Goal: Transaction & Acquisition: Purchase product/service

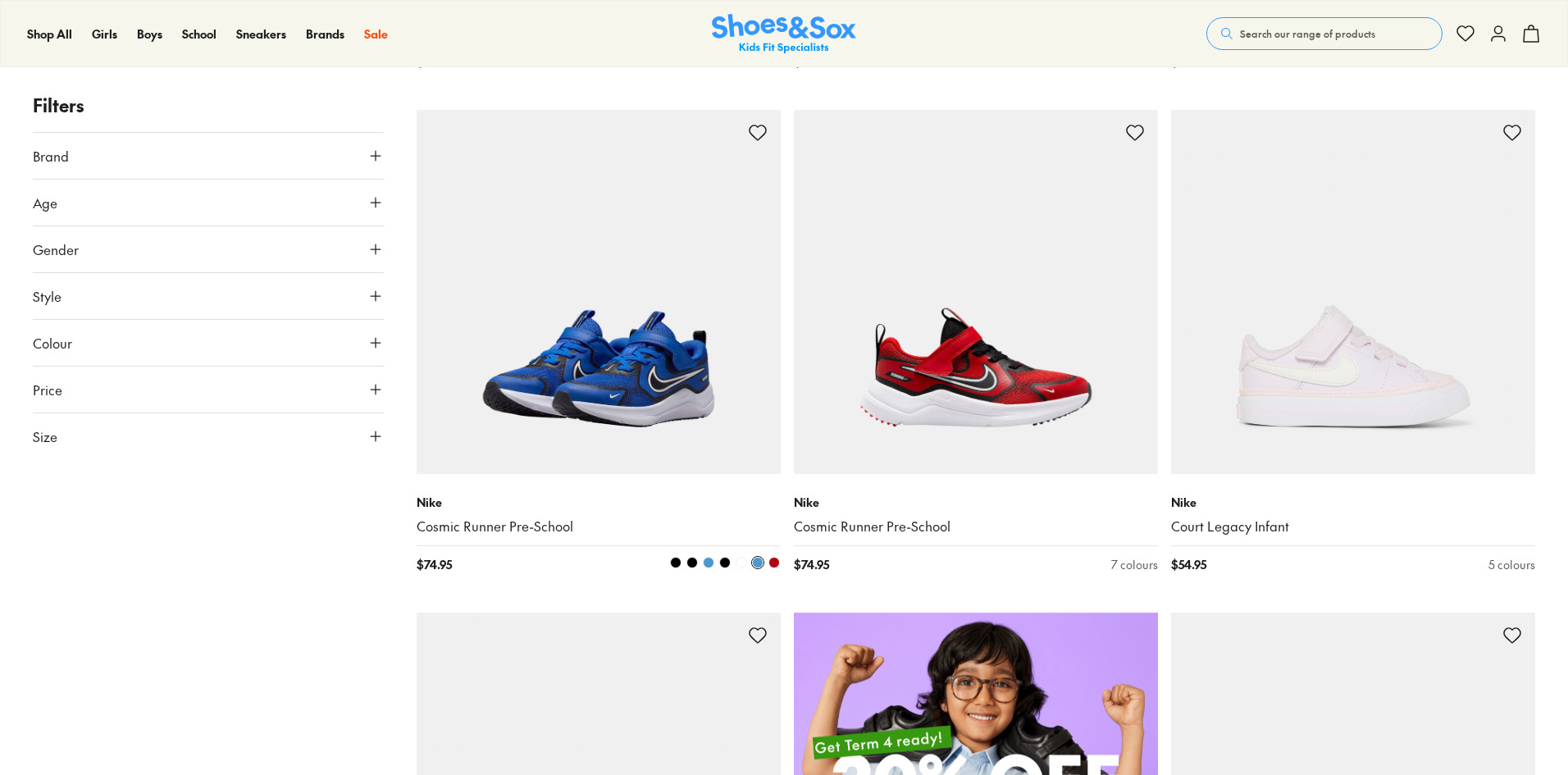
scroll to position [737, 0]
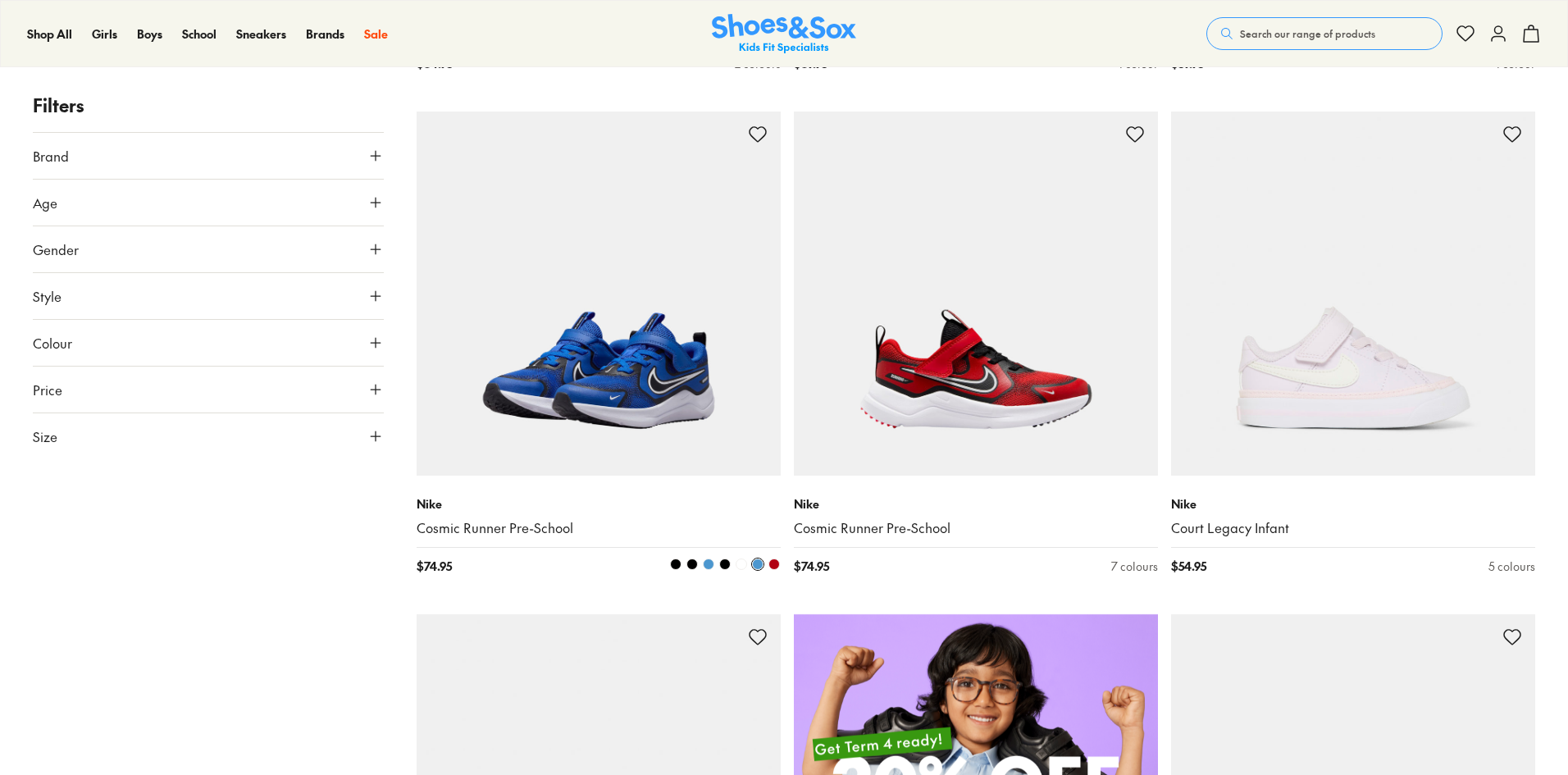
click at [602, 380] on img at bounding box center [598, 293] width 364 height 364
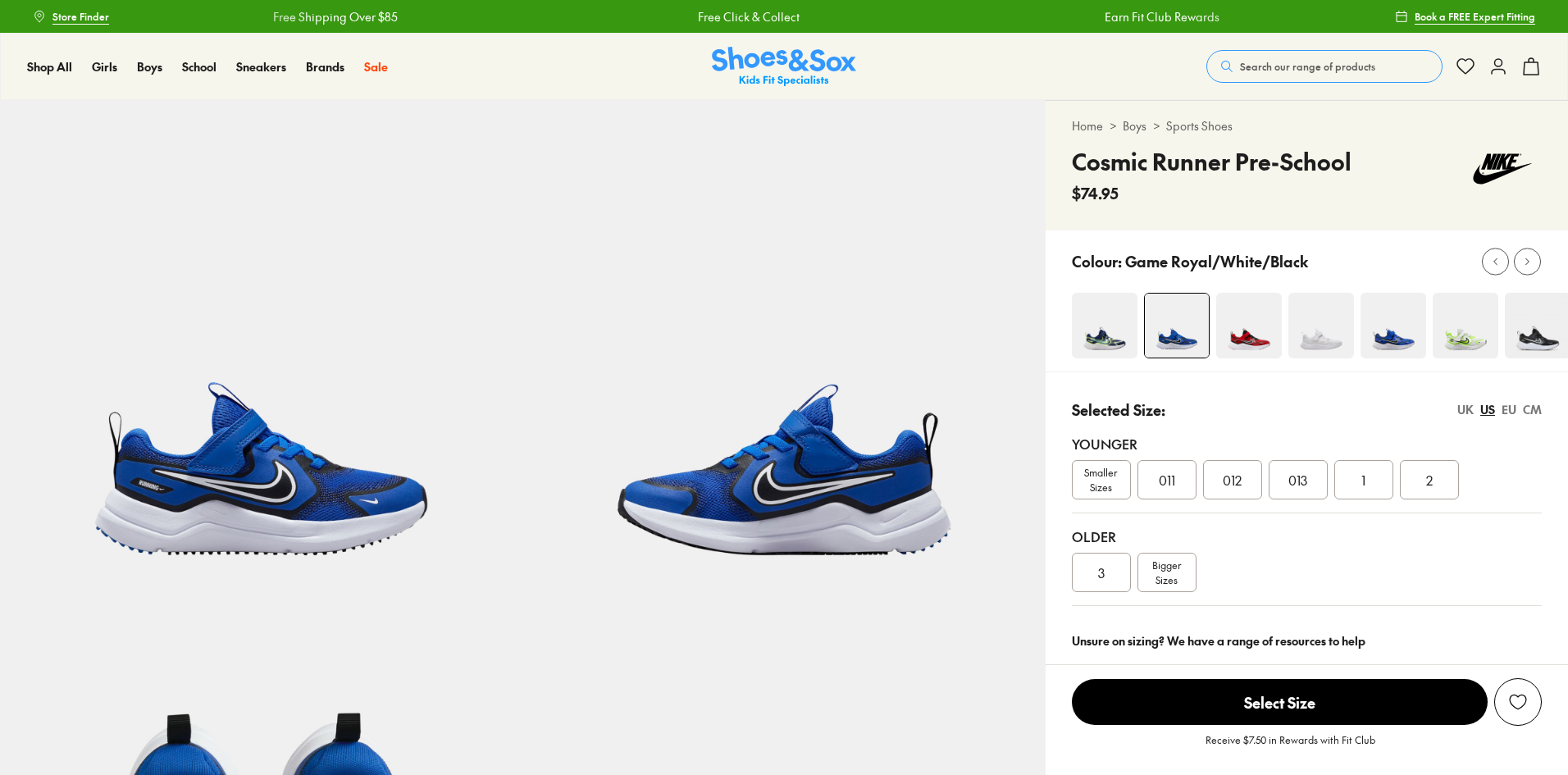
select select "*"
click at [1171, 576] on span "Bigger Sizes" at bounding box center [1166, 572] width 29 height 30
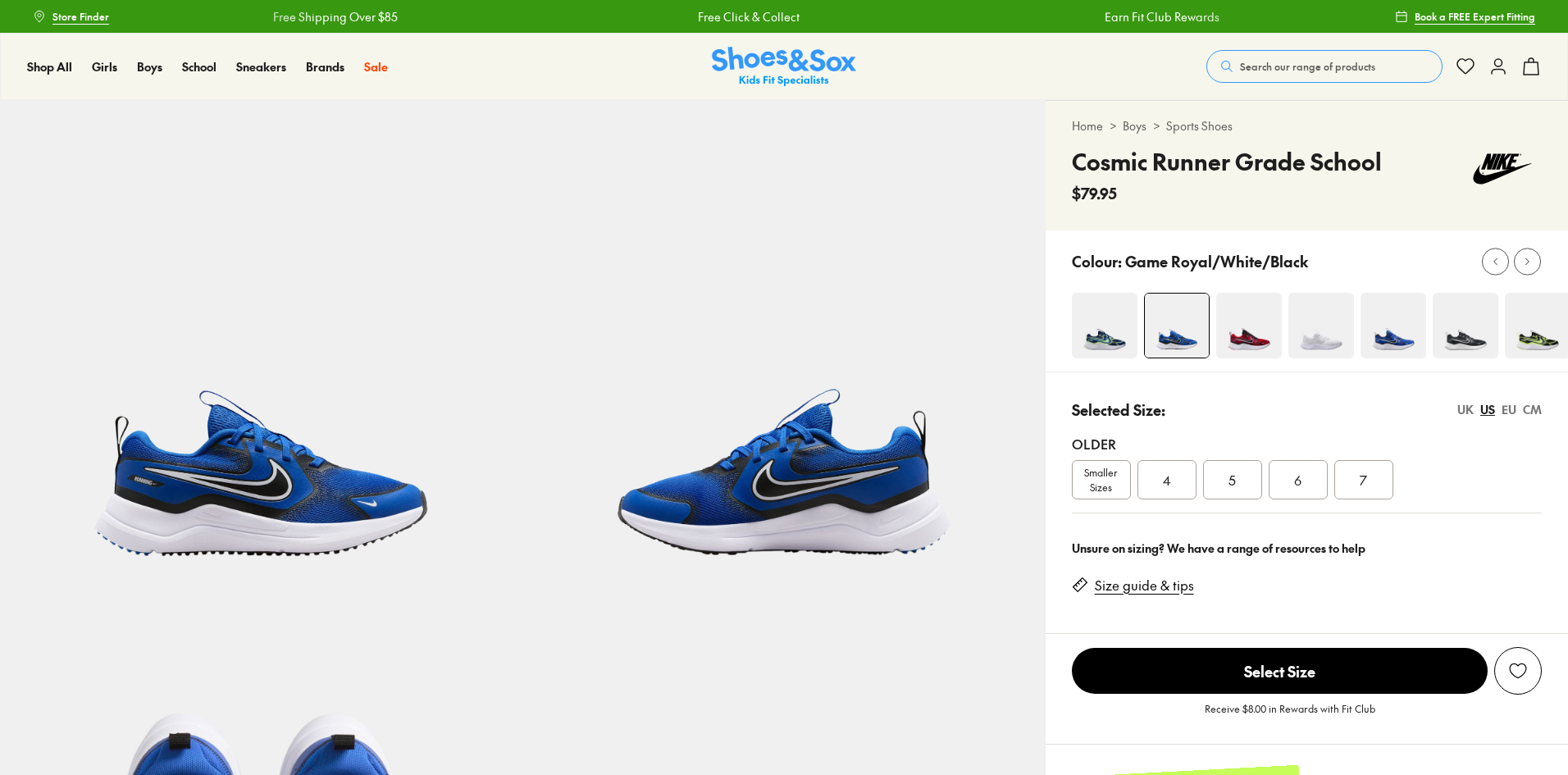
select select "*"
click at [1391, 328] on img at bounding box center [1393, 325] width 65 height 65
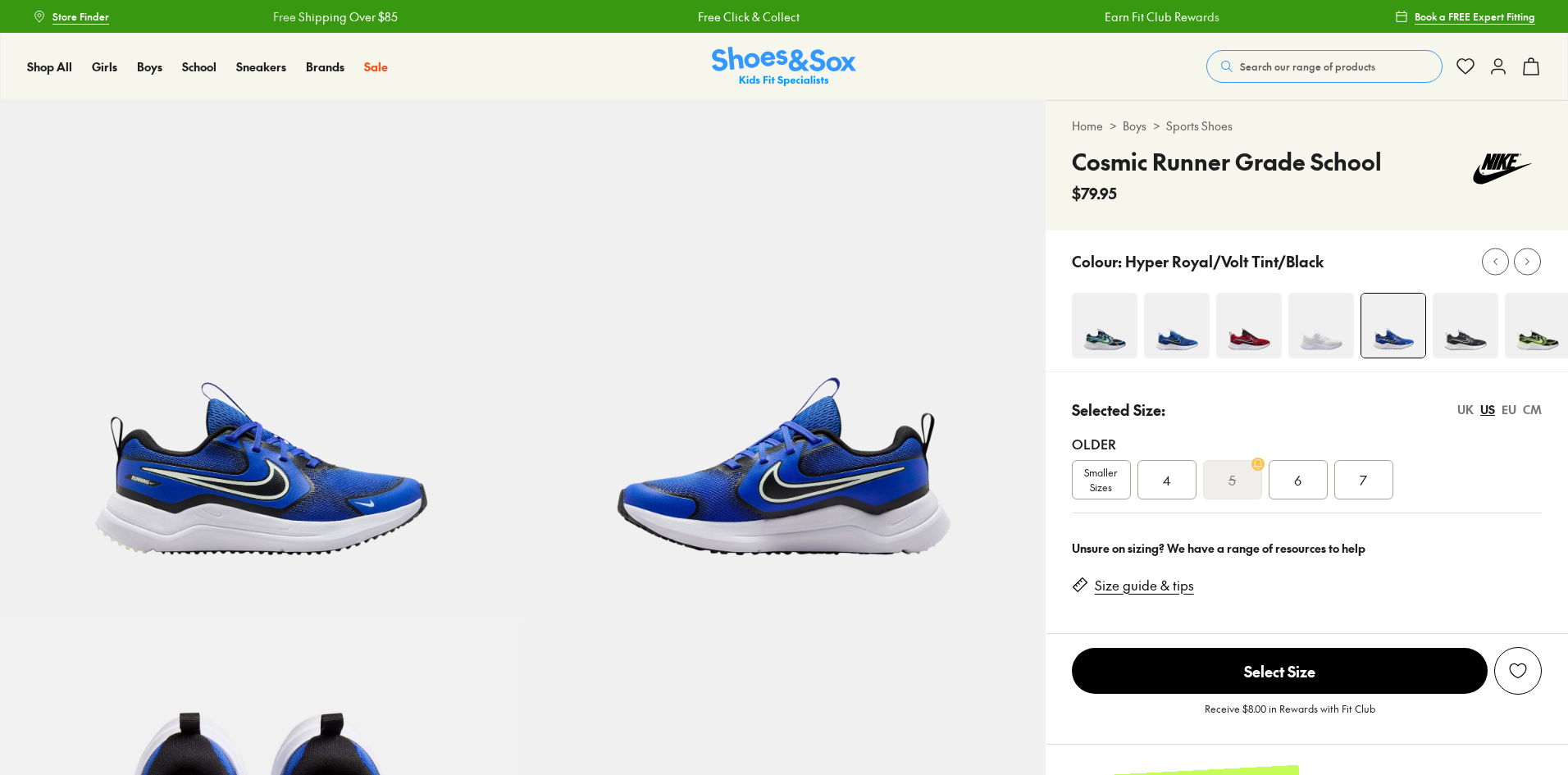
click at [1173, 332] on img at bounding box center [1177, 325] width 65 height 65
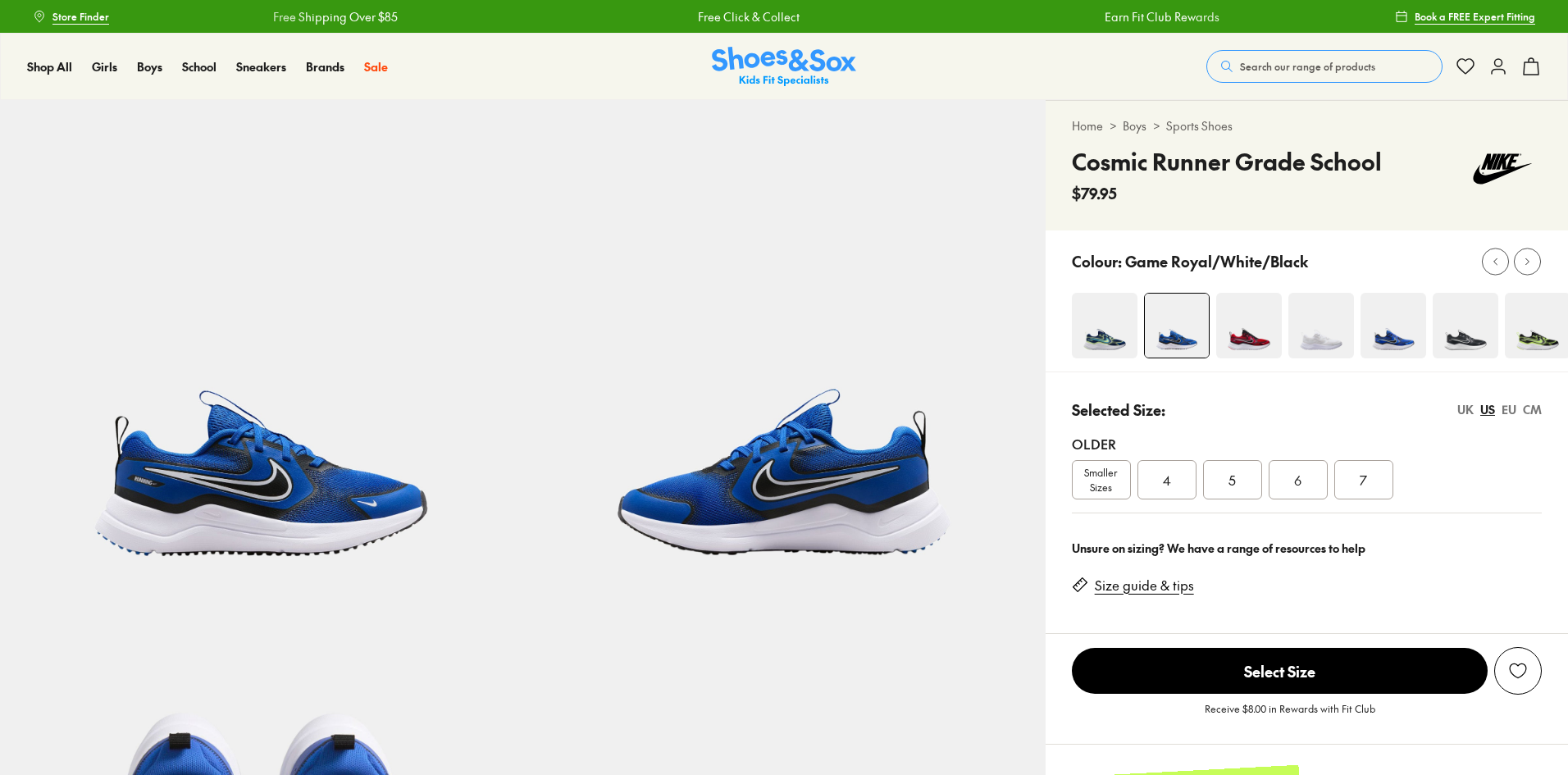
select select "*"
click at [1102, 485] on span "Smaller Sizes" at bounding box center [1100, 480] width 57 height 30
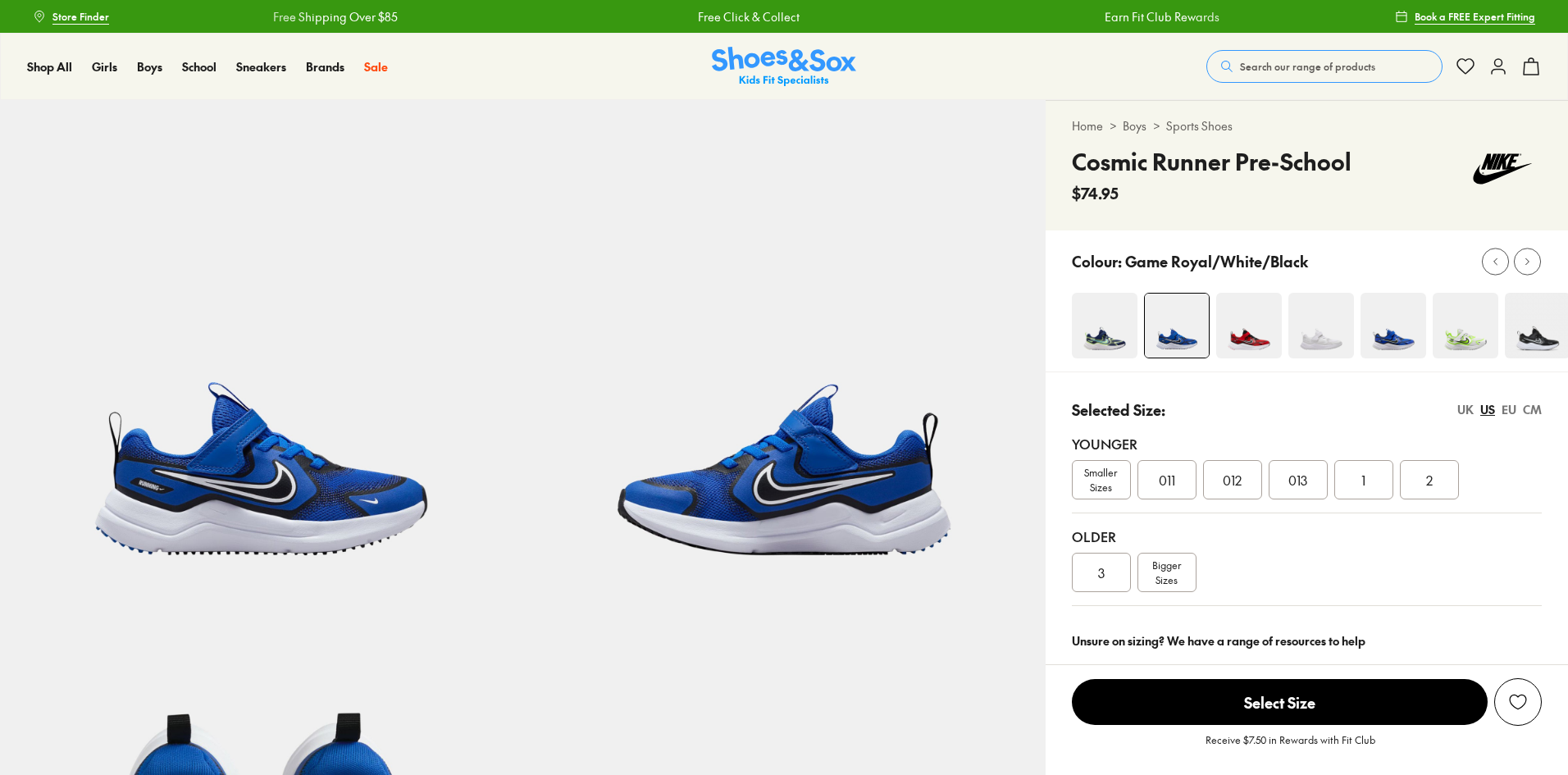
select select "*"
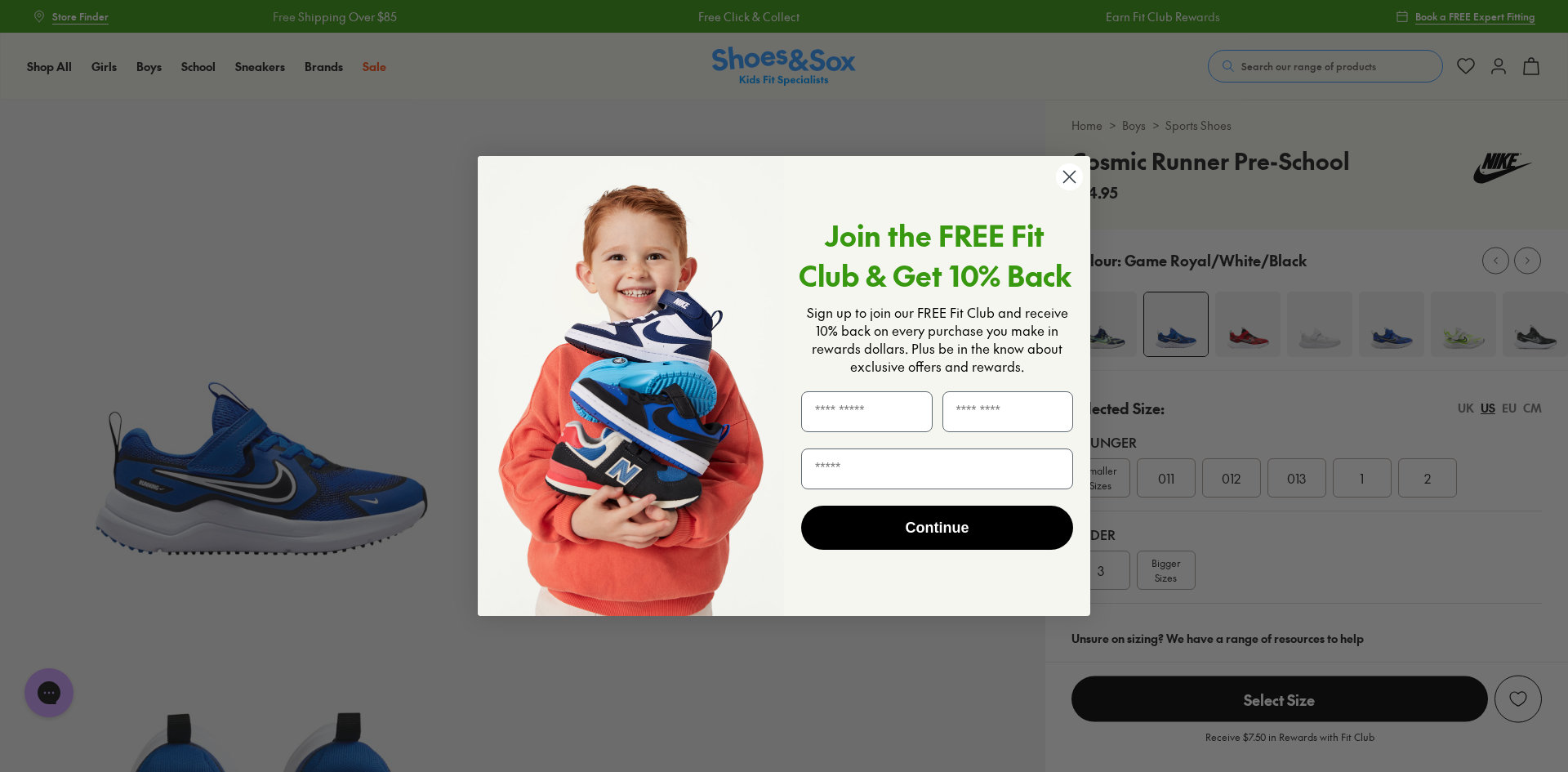
click at [154, 64] on div "Close dialog Join the FREE Fit Club & Get 10% Back Sign up to join our FREE Fit…" at bounding box center [784, 386] width 1568 height 772
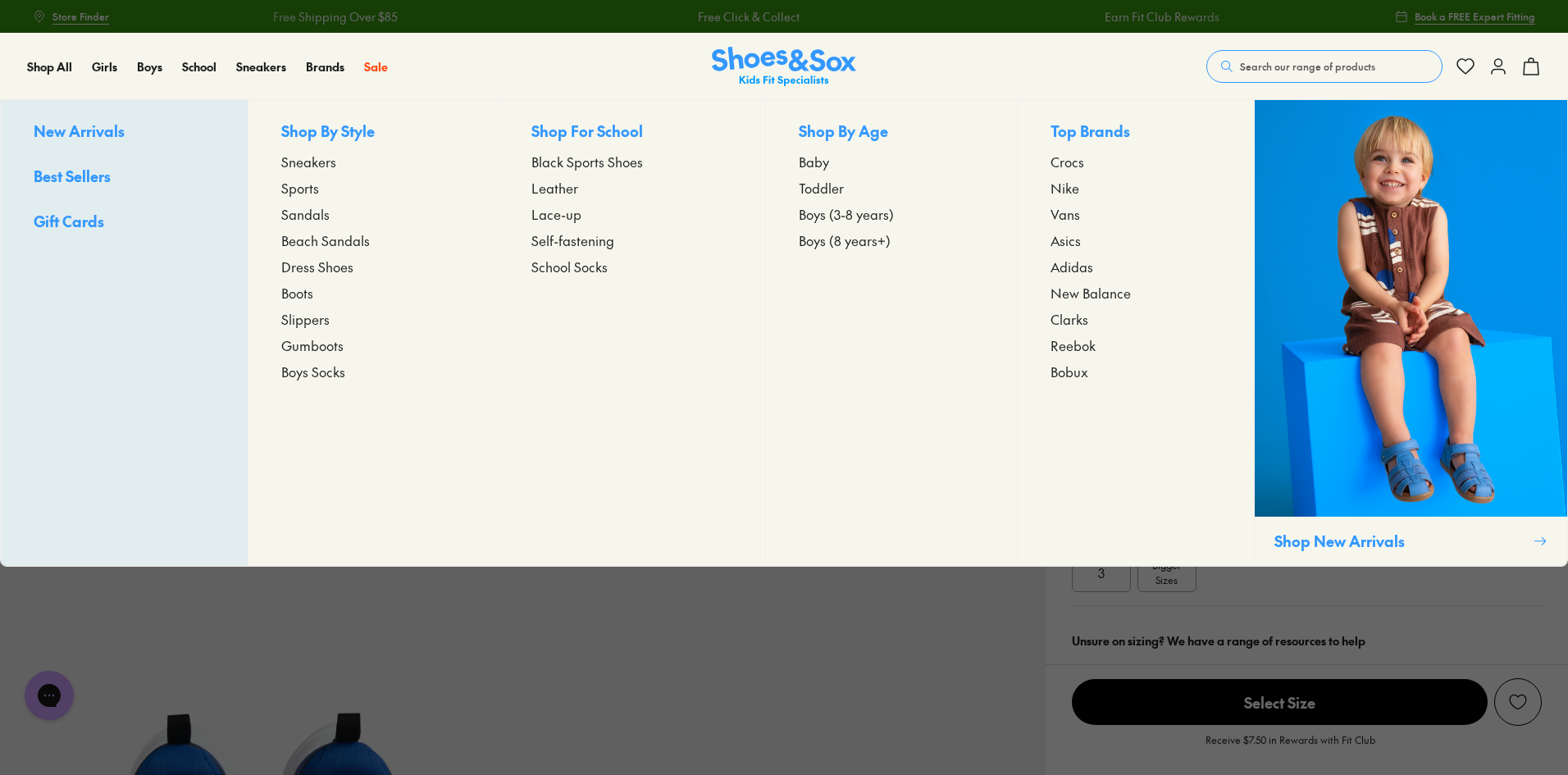
click at [314, 163] on span "Sneakers" at bounding box center [309, 161] width 55 height 20
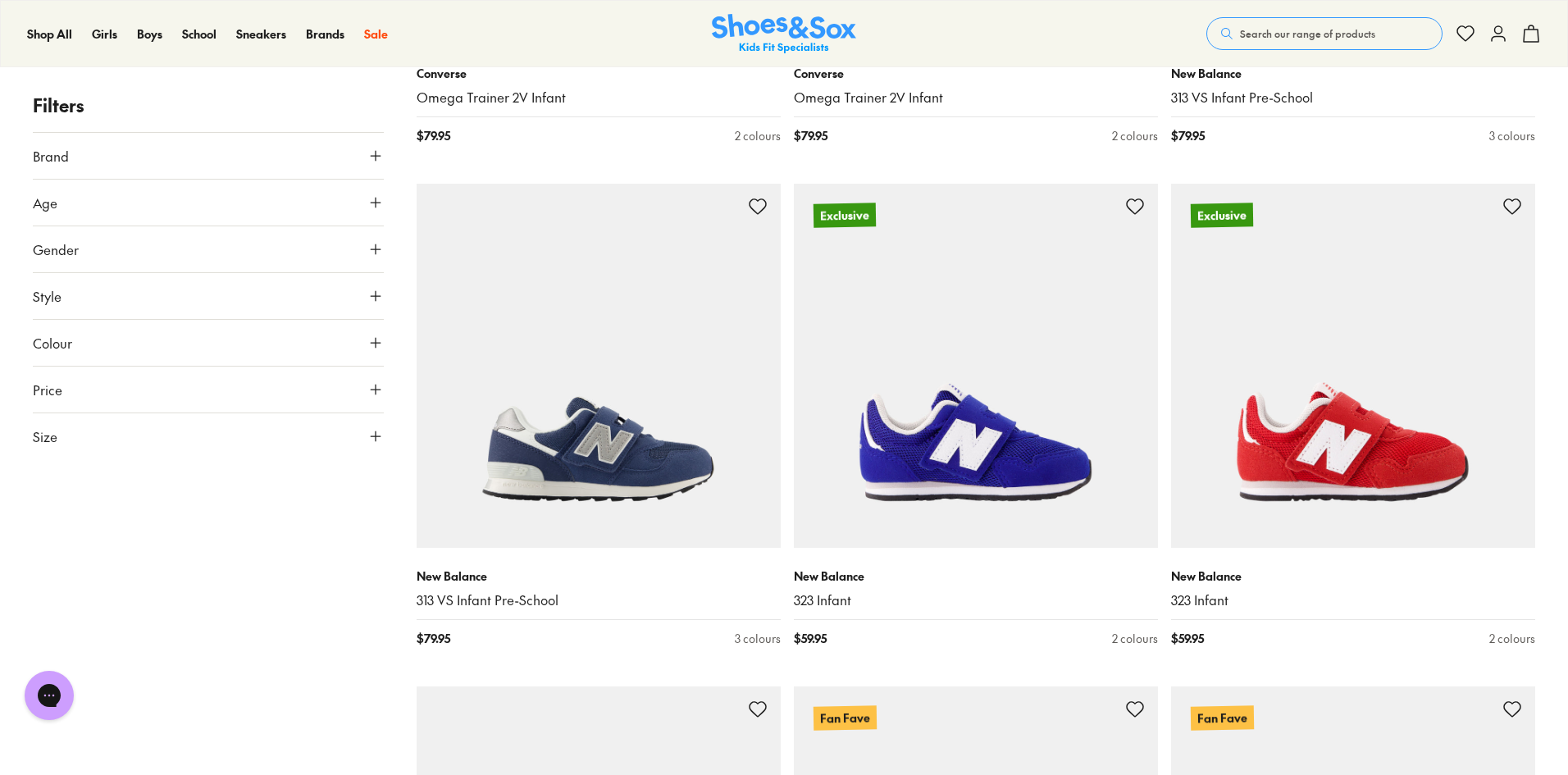
scroll to position [4757, 0]
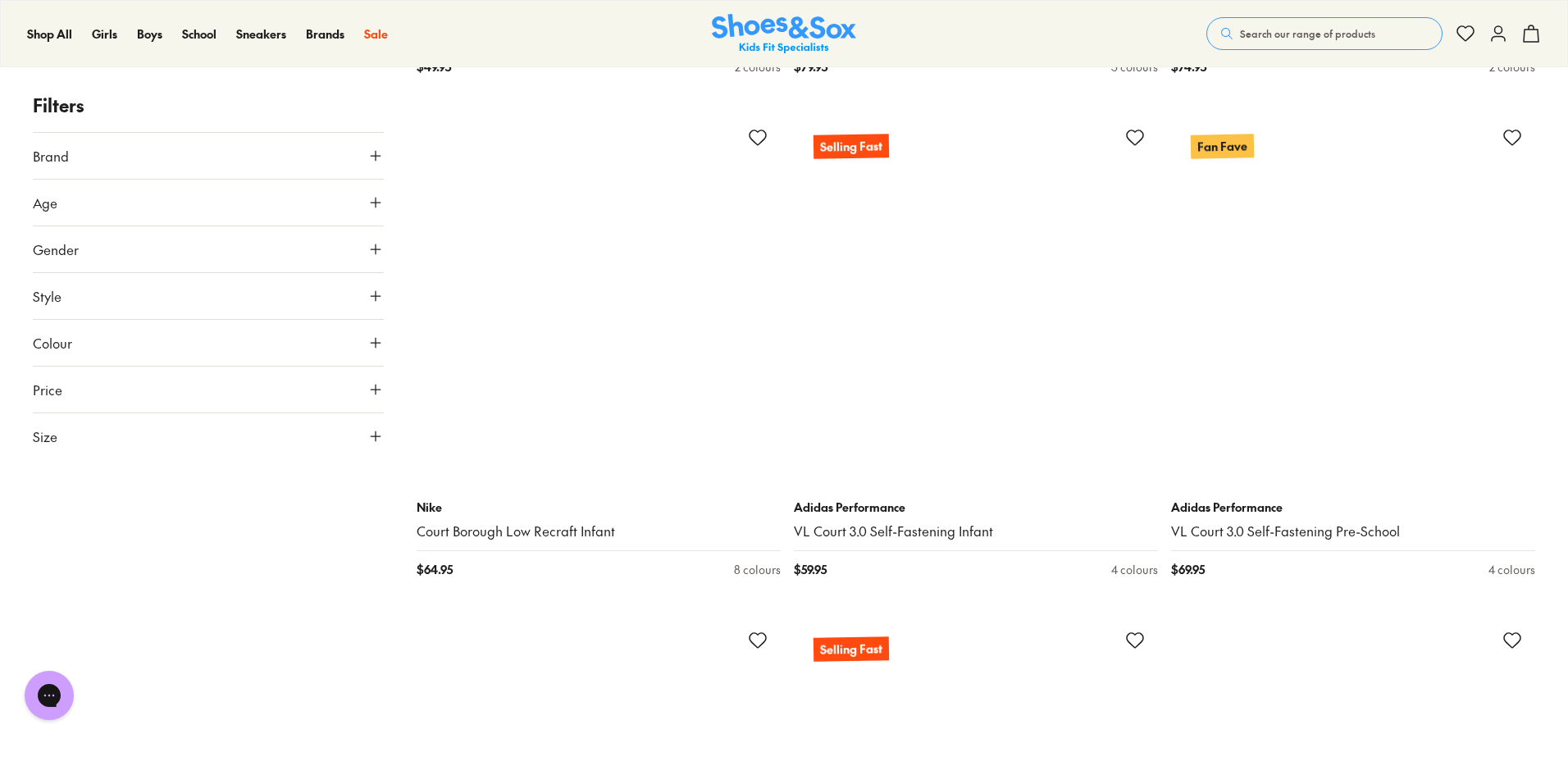
scroll to position [8856, 0]
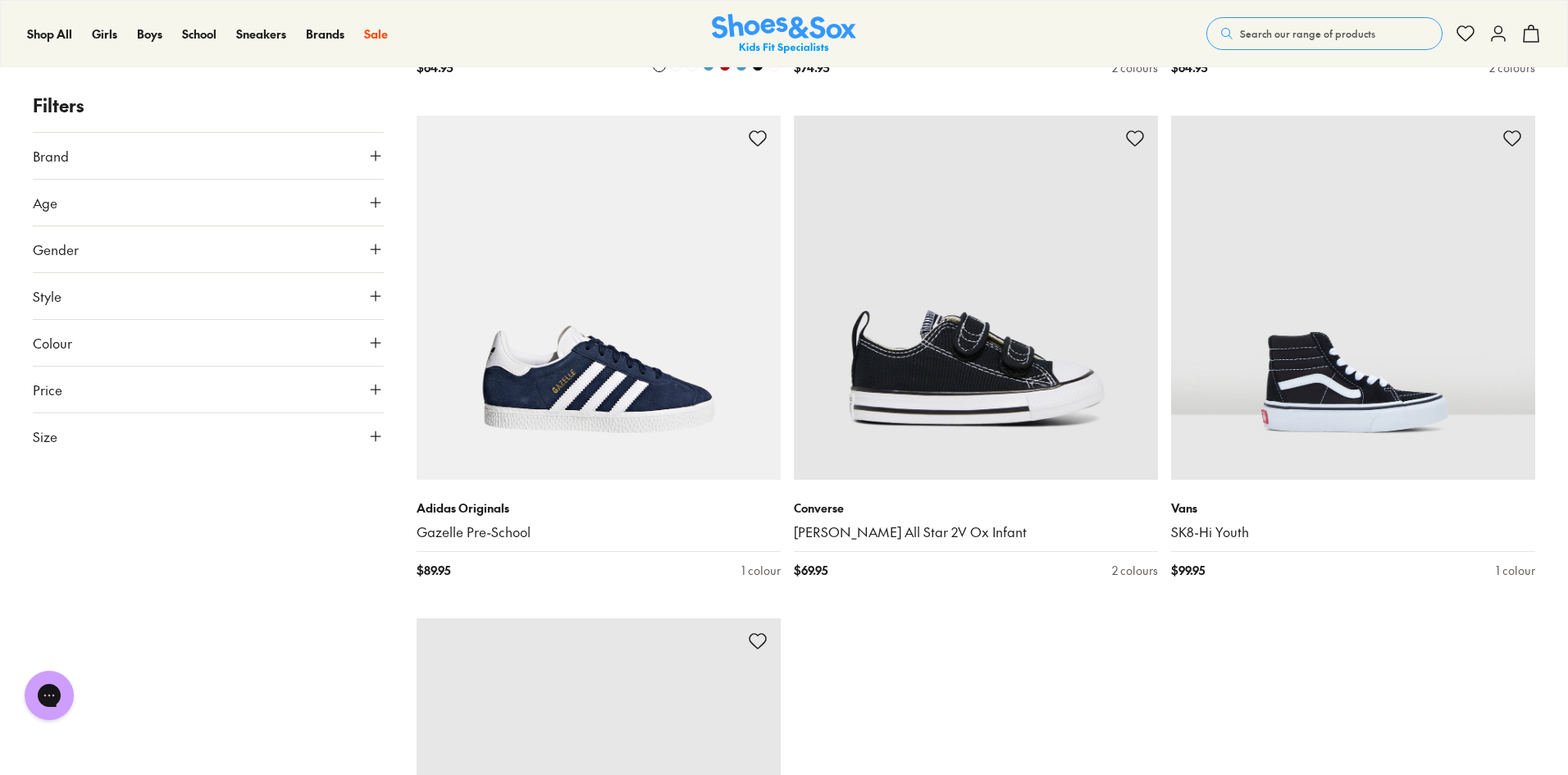
scroll to position [10660, 0]
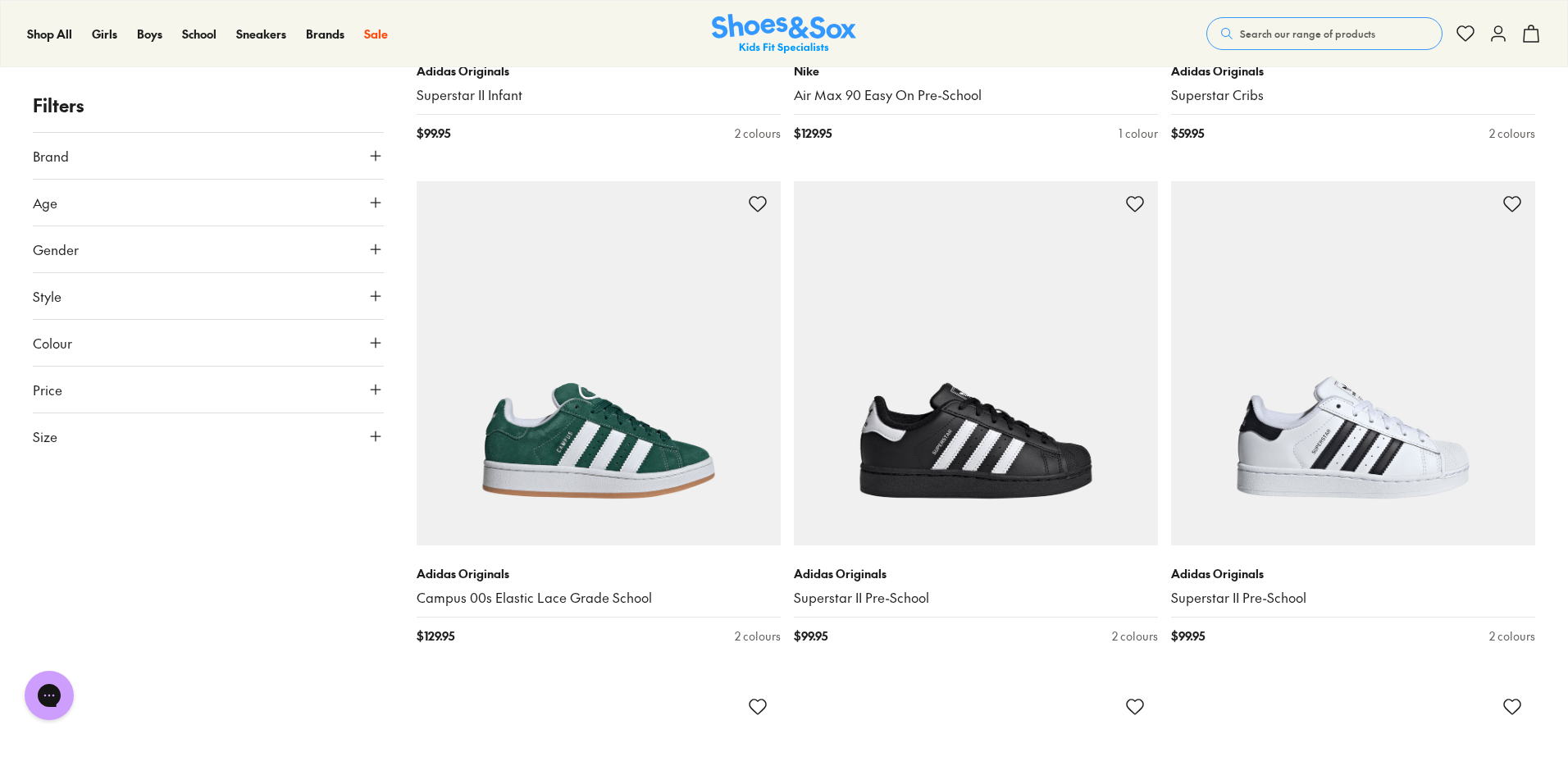
scroll to position [16237, 0]
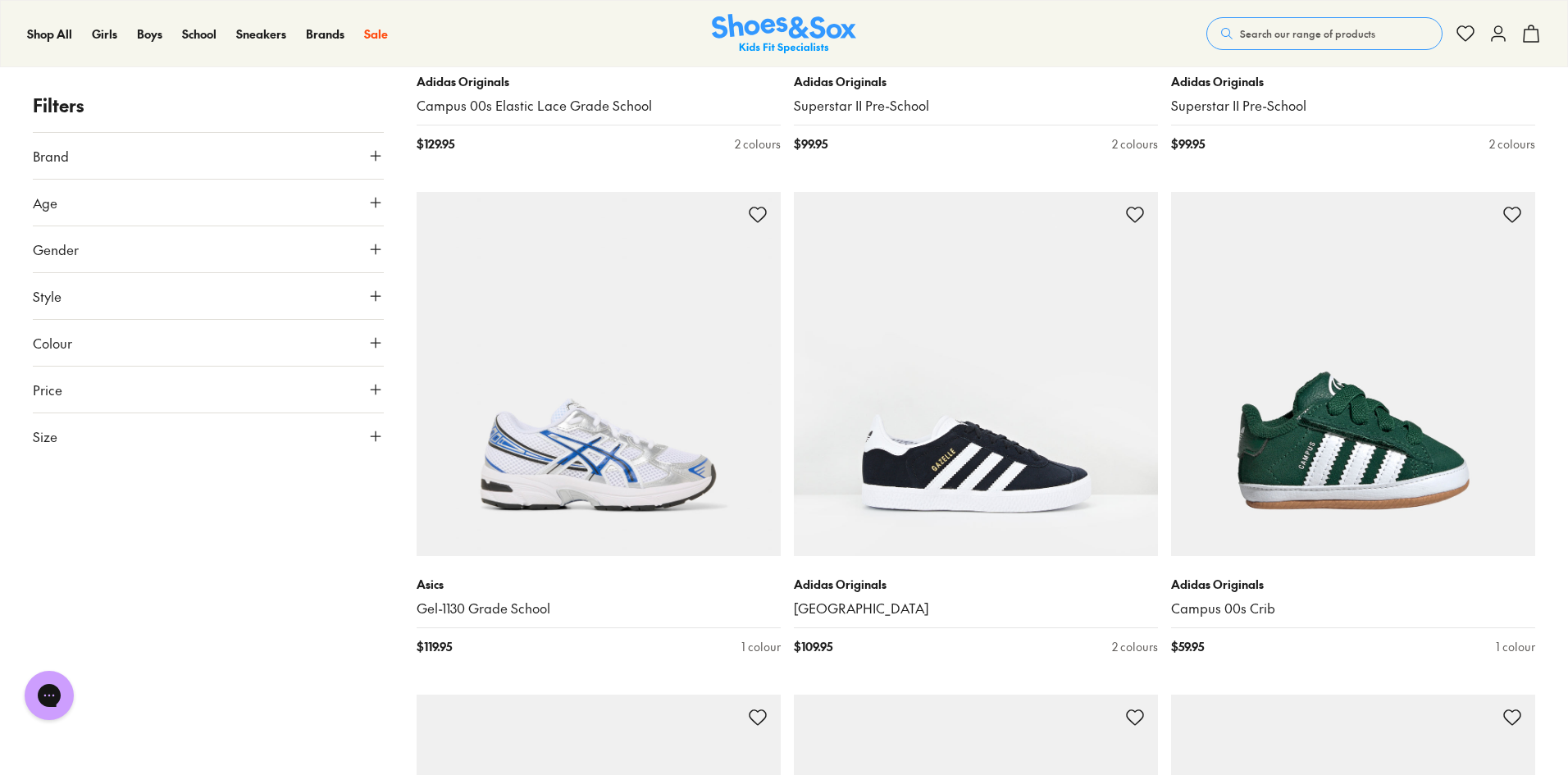
click at [284, 351] on button "Colour" at bounding box center [208, 342] width 351 height 46
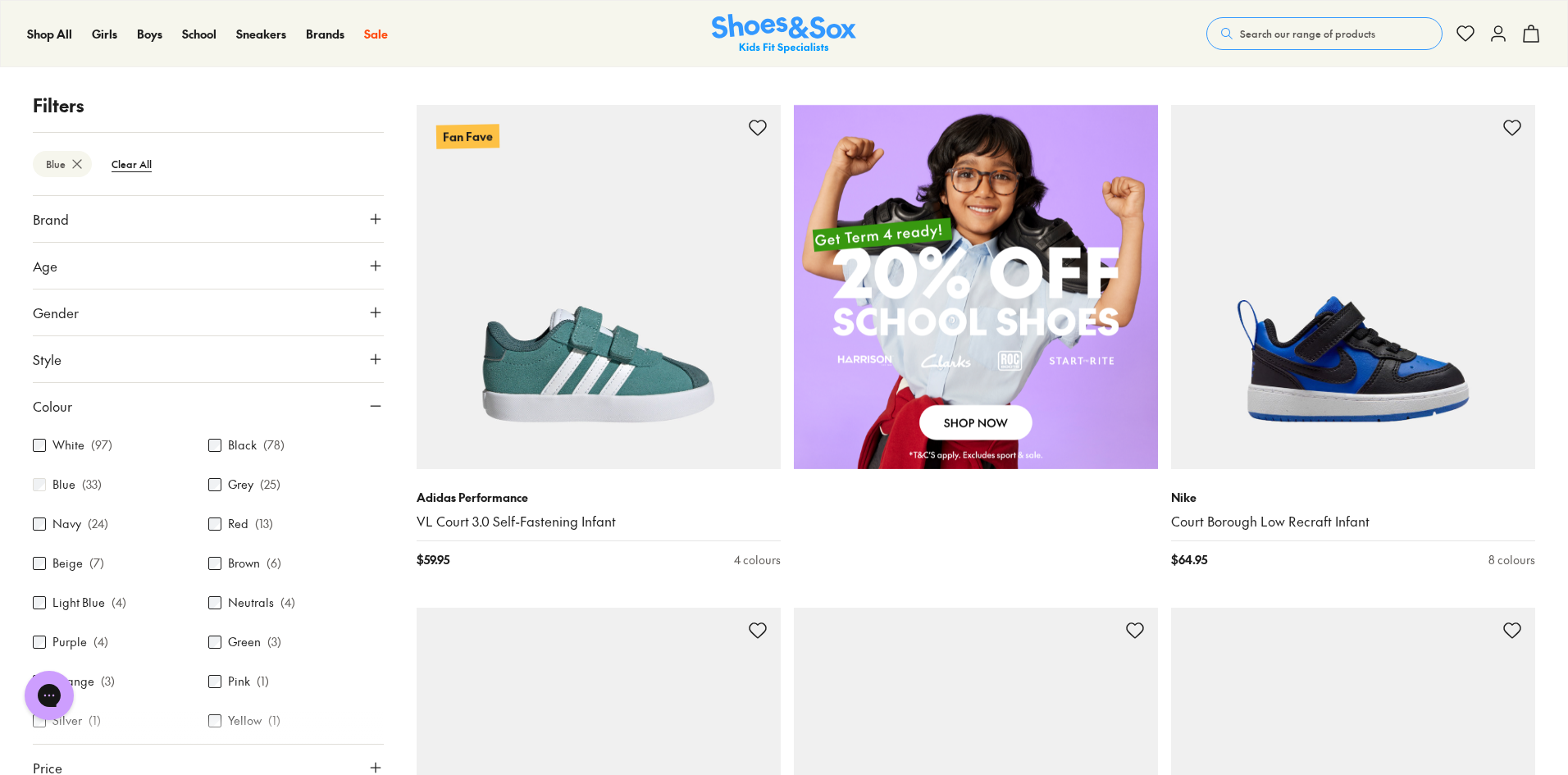
scroll to position [1230, 0]
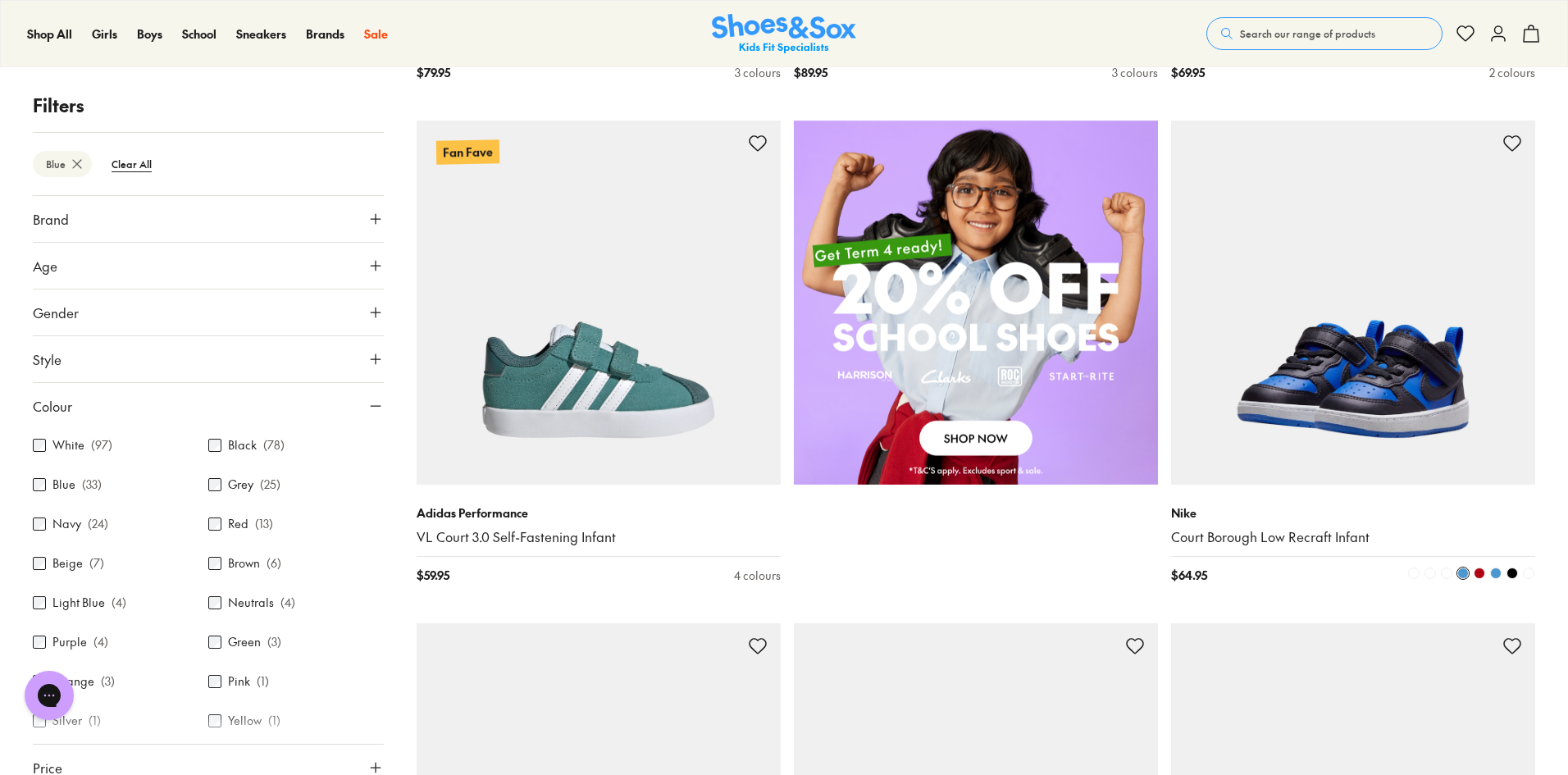
click at [1317, 439] on img at bounding box center [1353, 302] width 364 height 364
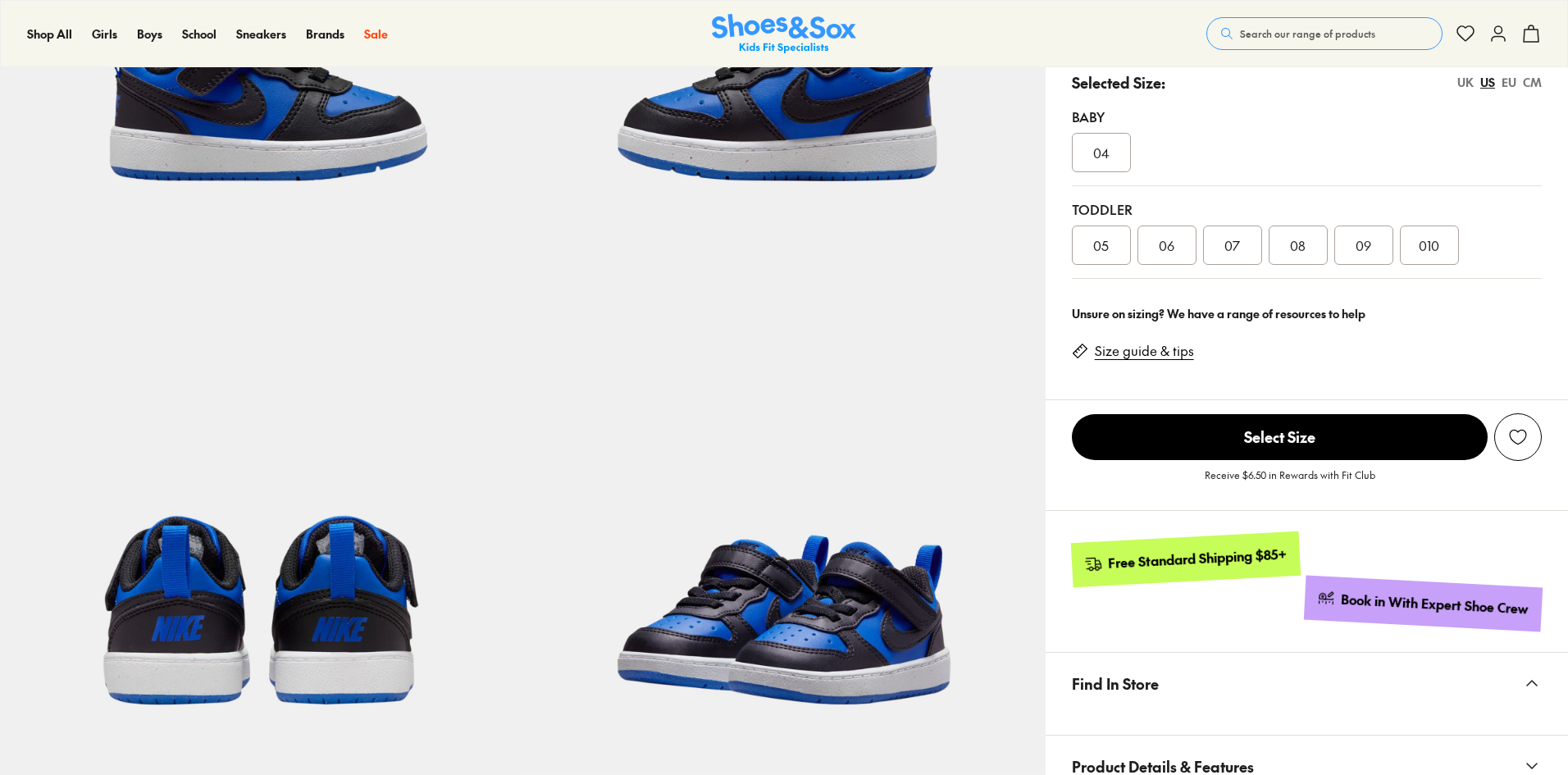
select select "*"
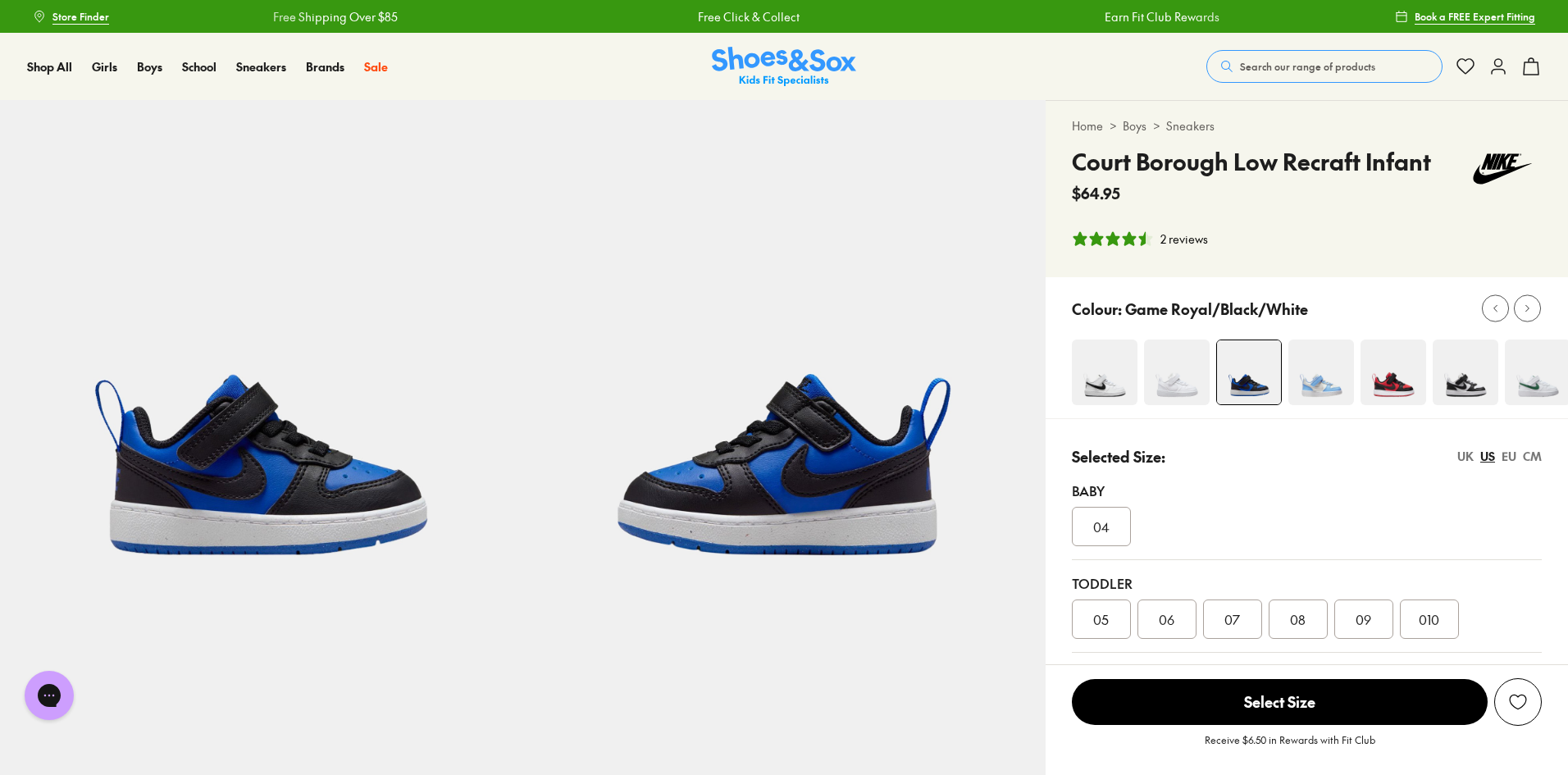
click at [1272, 64] on span "Search our range of products" at bounding box center [1307, 66] width 136 height 15
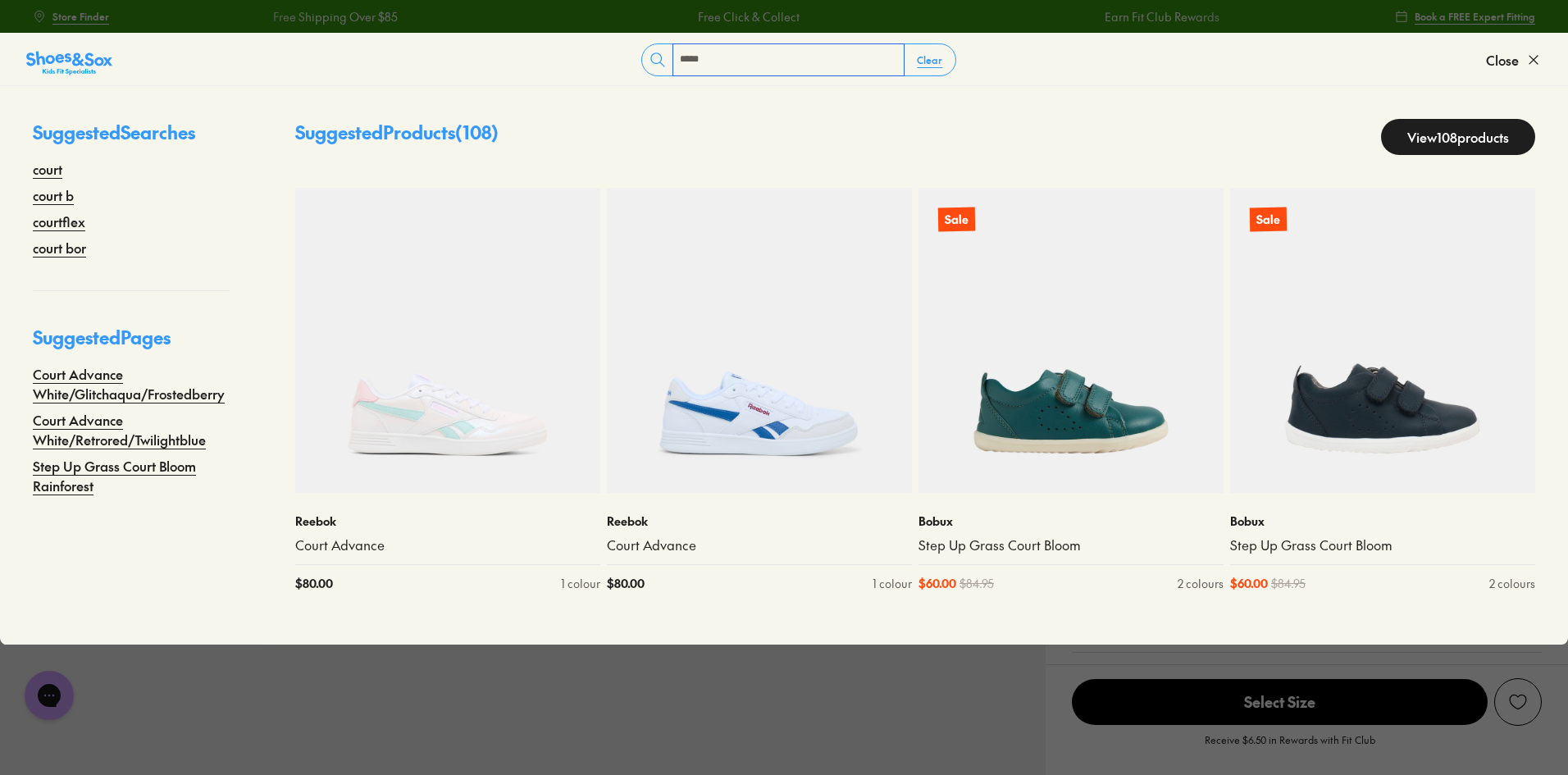
type input "*****"
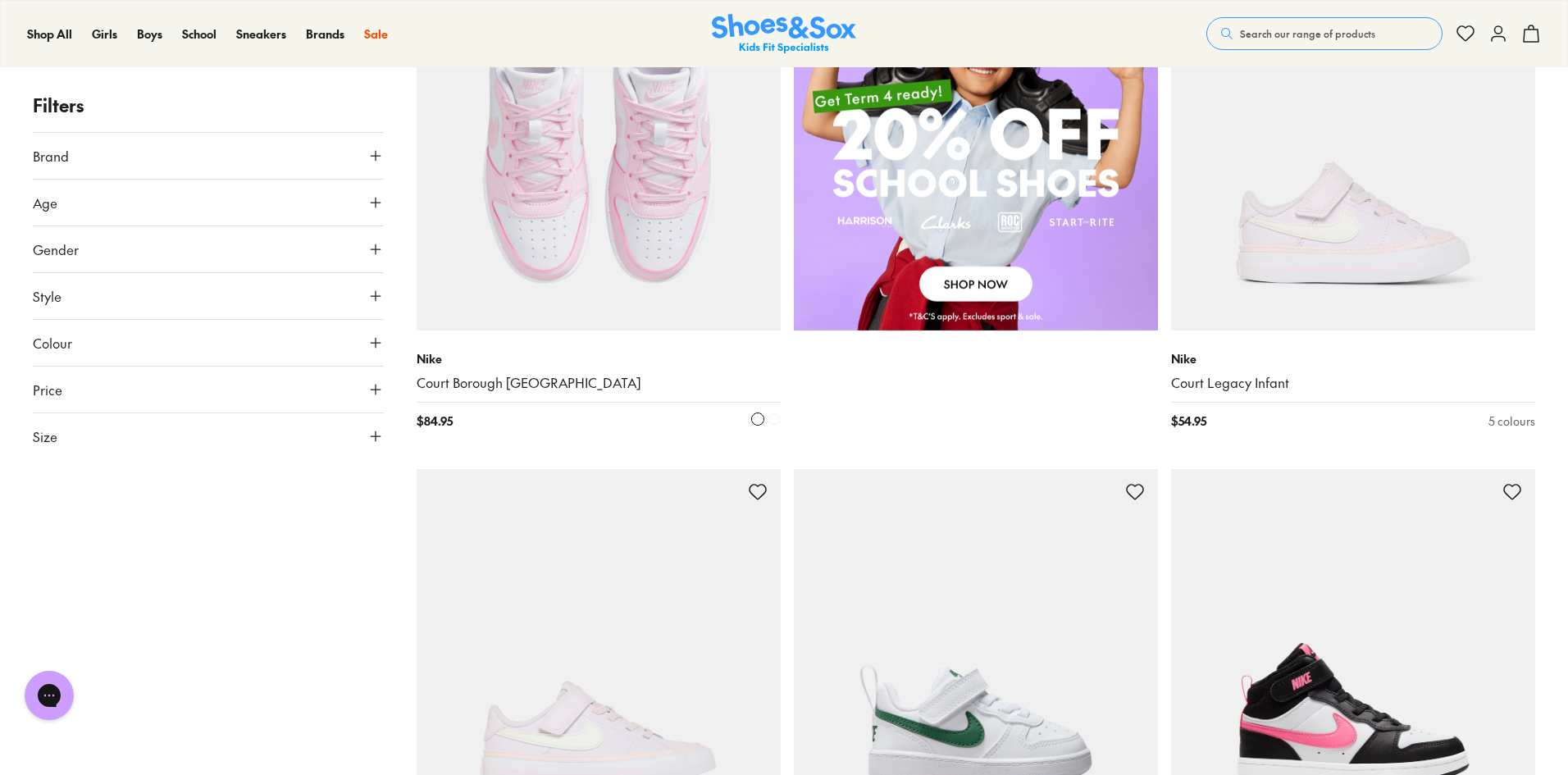
scroll to position [1311, 0]
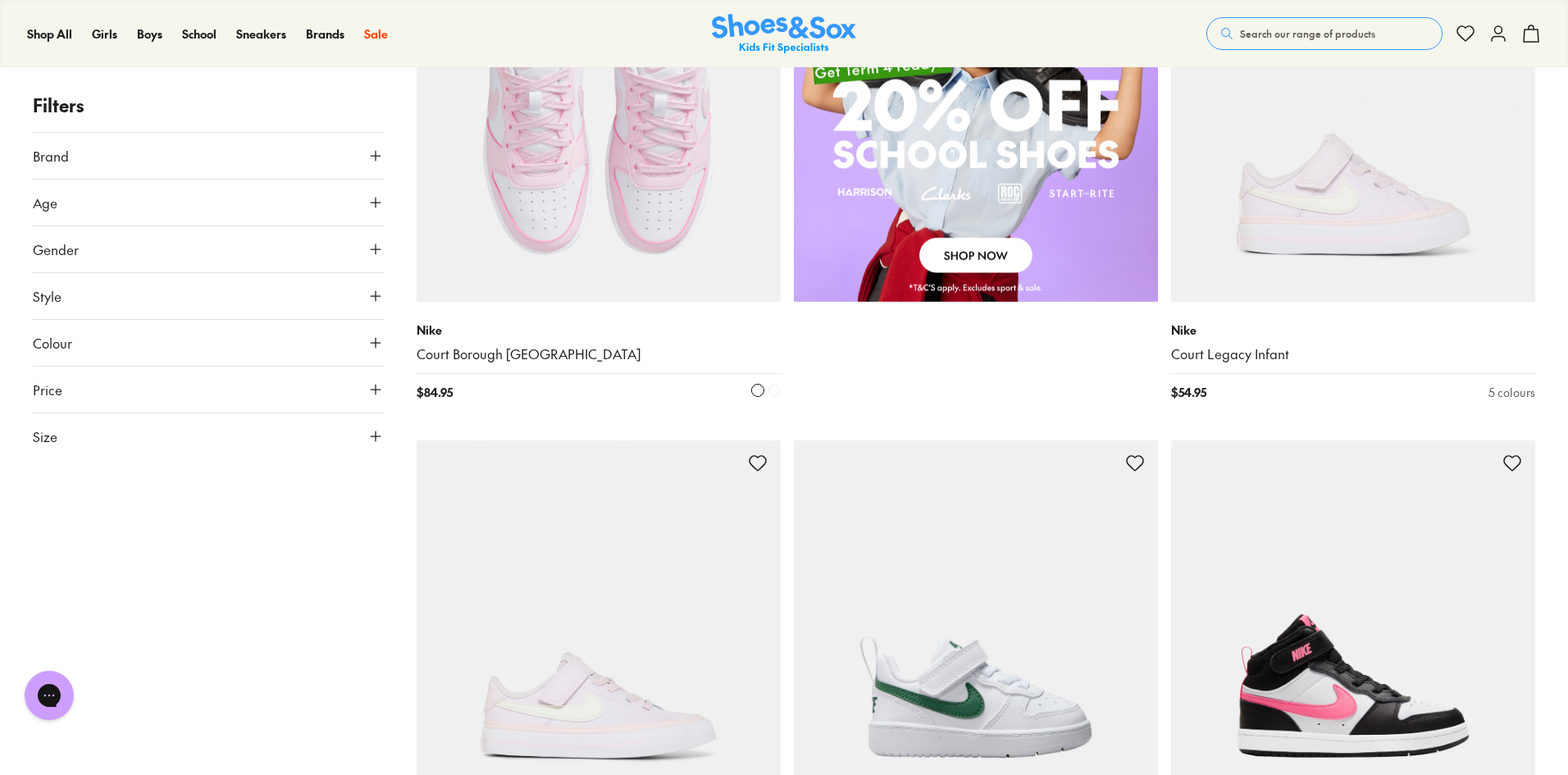
click at [592, 136] on img at bounding box center [598, 119] width 364 height 364
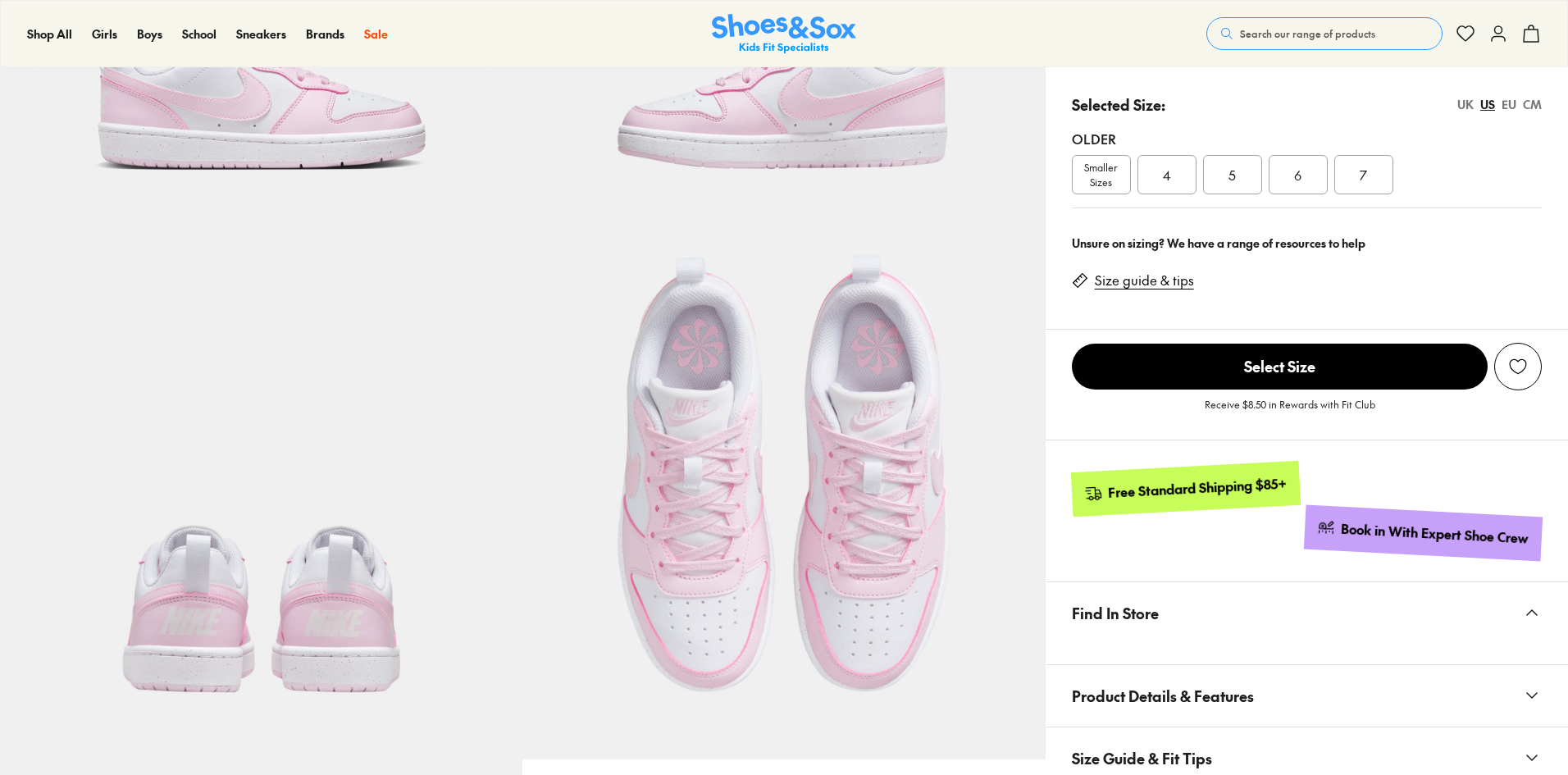
select select "*"
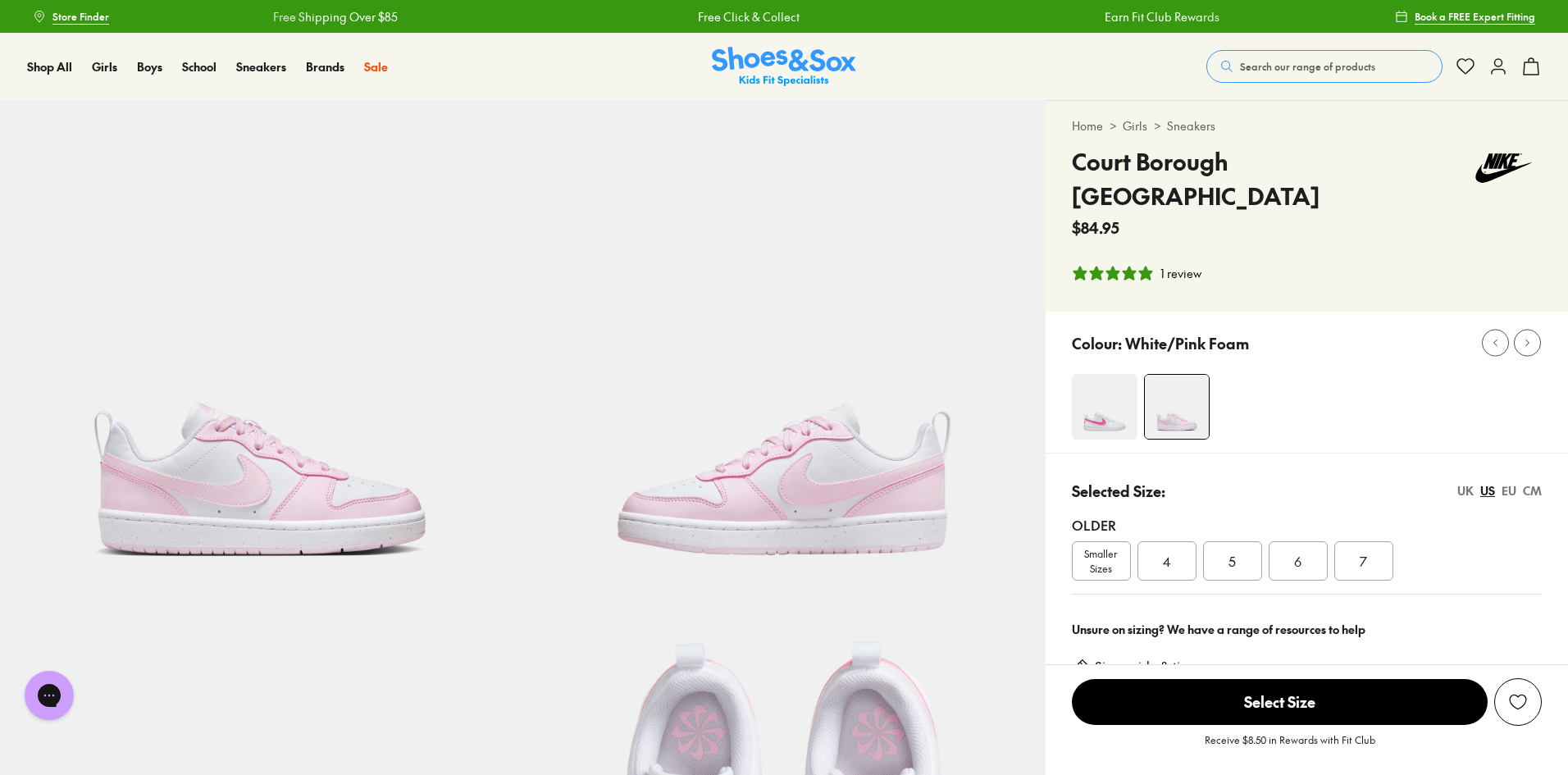
click at [1297, 65] on span "Search our range of products" at bounding box center [1307, 66] width 136 height 15
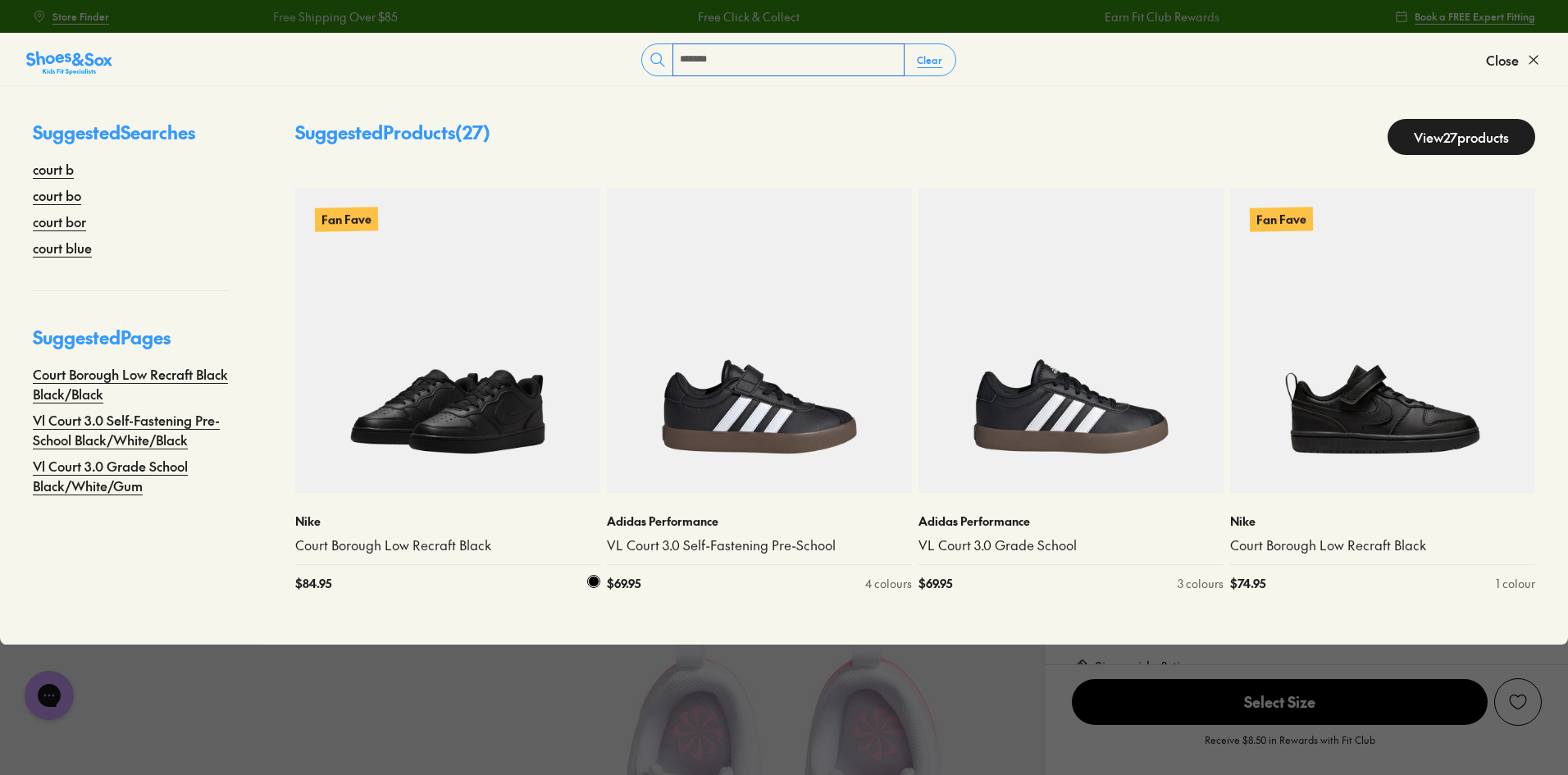
type input "*******"
click at [415, 423] on img at bounding box center [448, 340] width 305 height 305
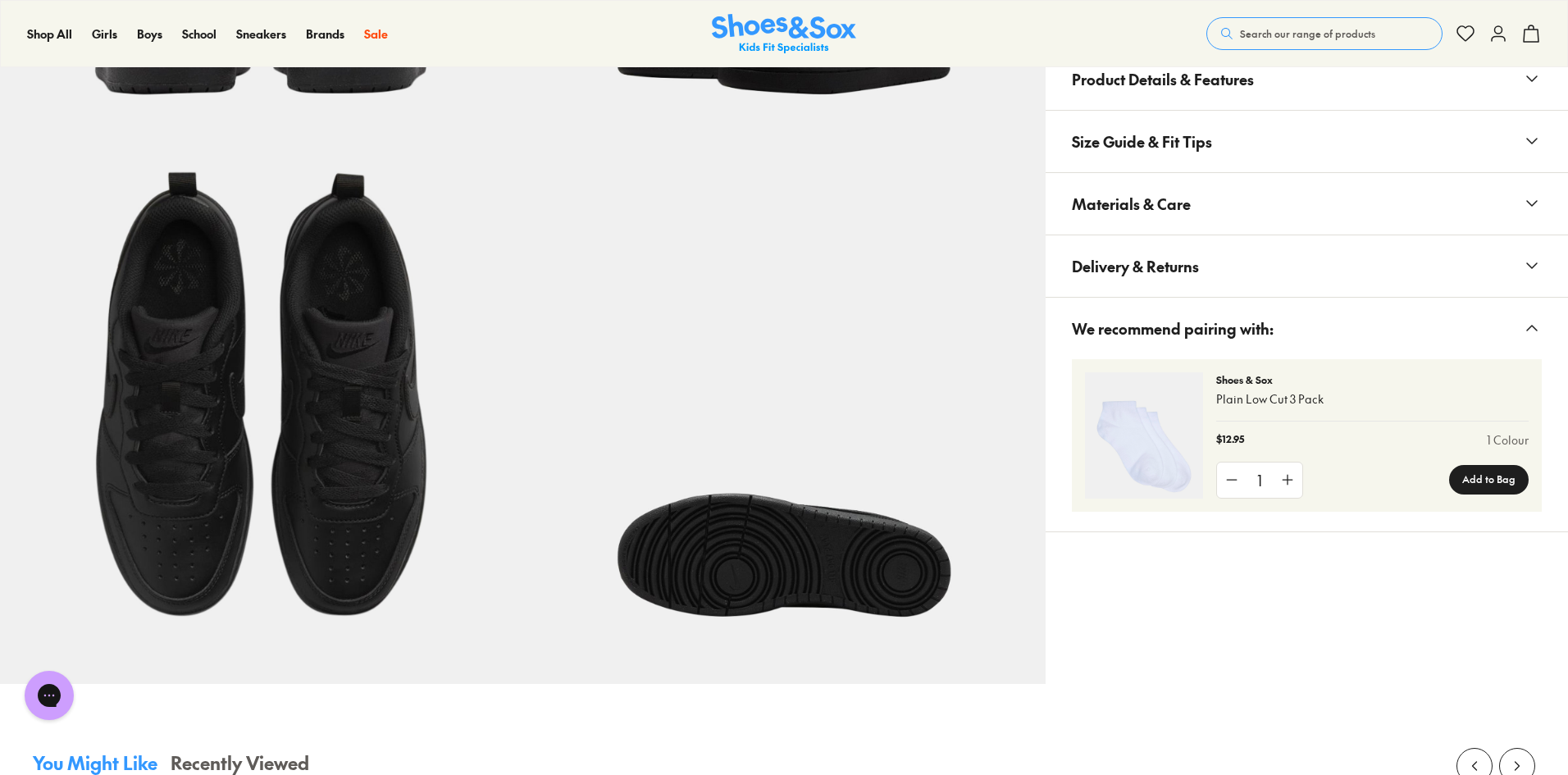
select select "*"
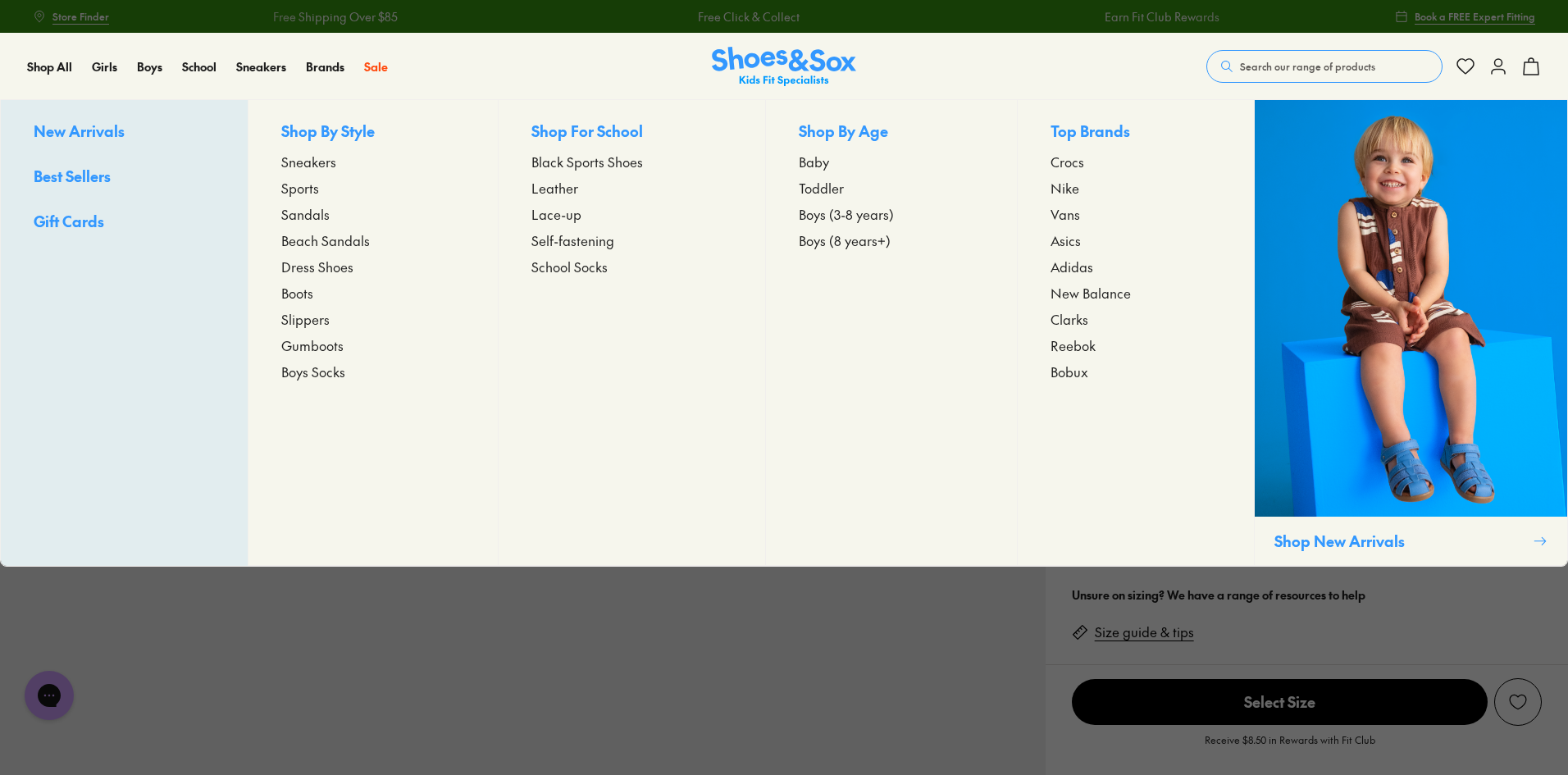
click at [846, 238] on span "Boys (8 years+)" at bounding box center [844, 239] width 92 height 20
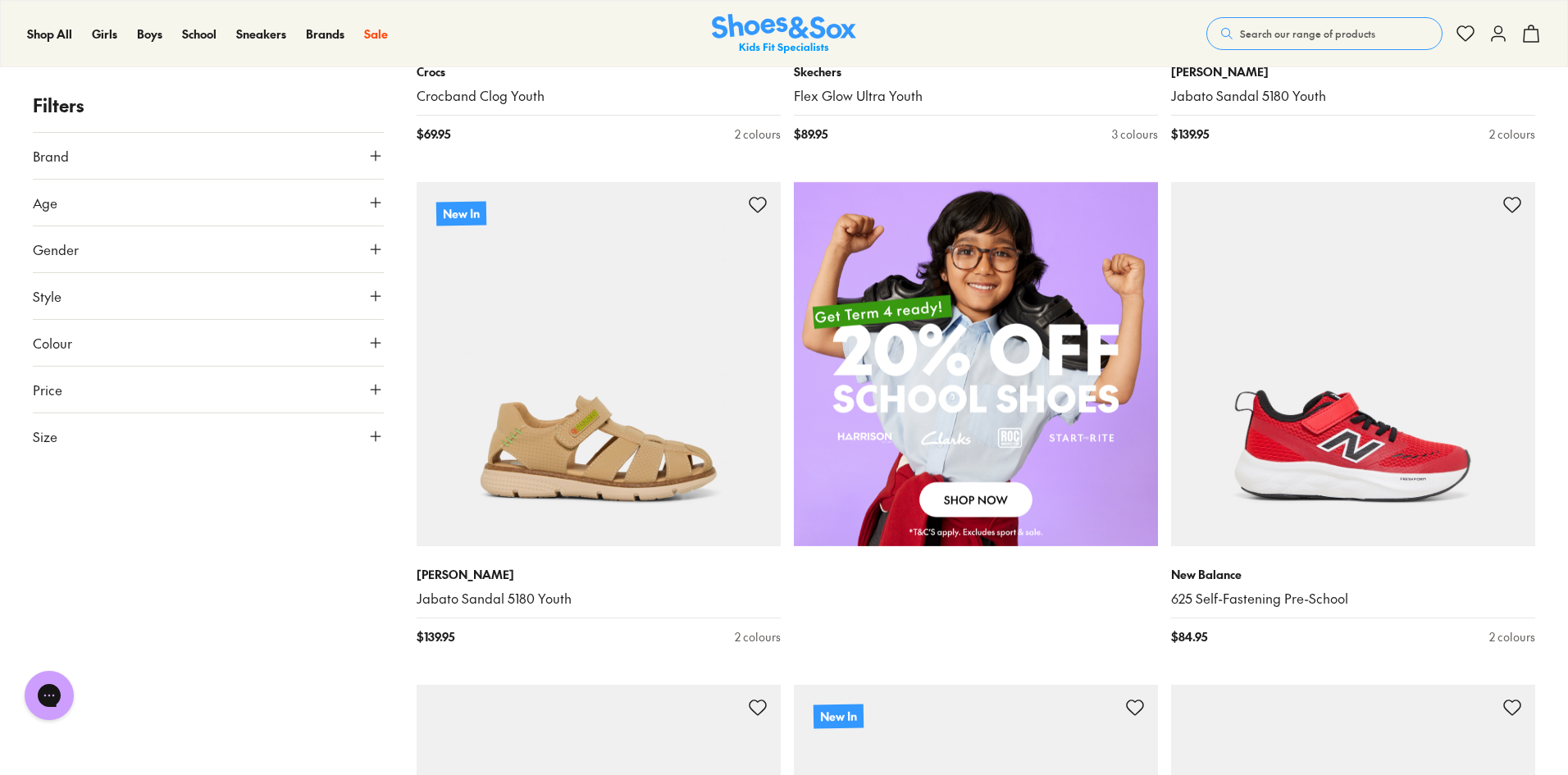
scroll to position [1640, 0]
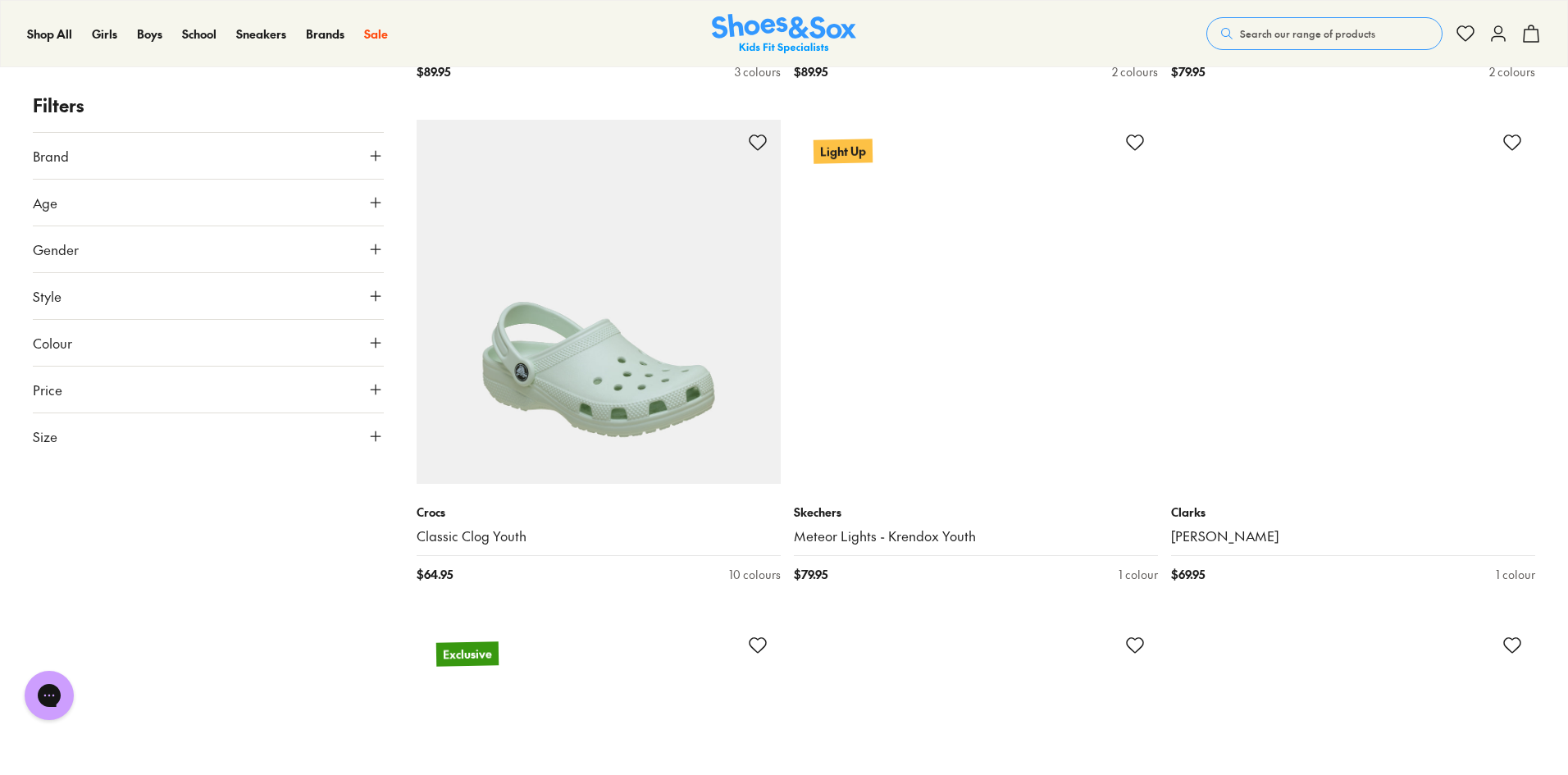
scroll to position [6150, 0]
